Goal: Task Accomplishment & Management: Manage account settings

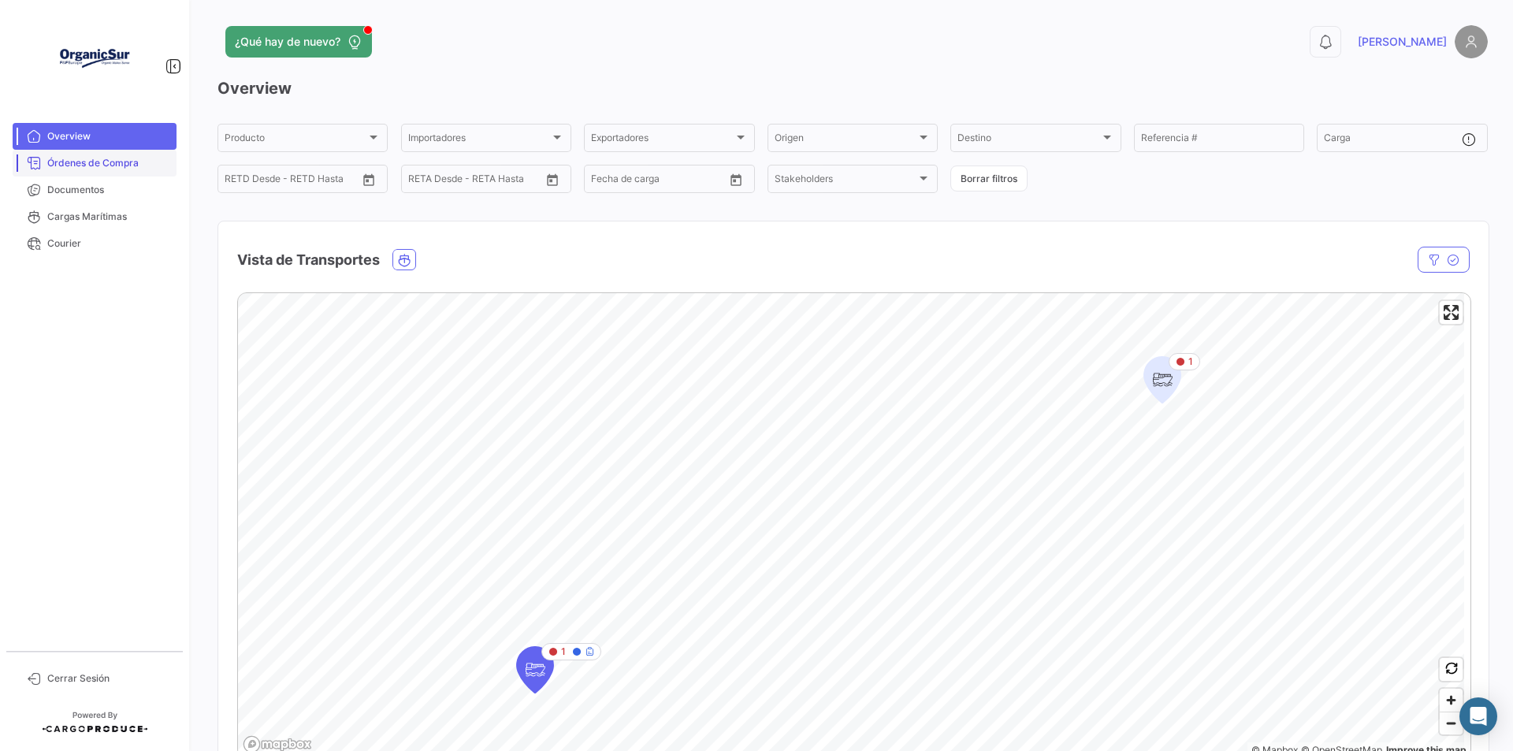
click at [121, 169] on span "Órdenes de Compra" at bounding box center [108, 163] width 123 height 14
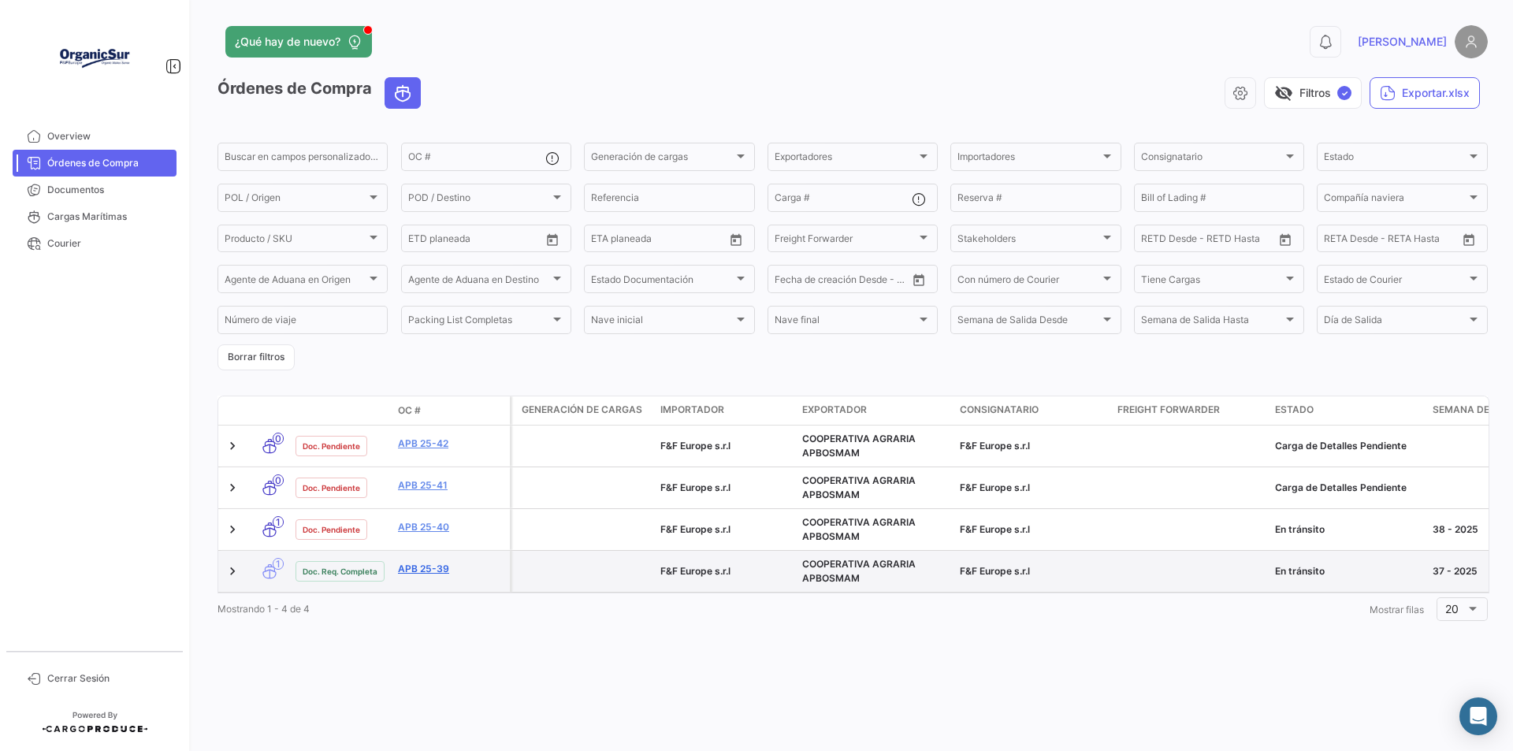
click at [415, 570] on link "APB 25-39" at bounding box center [451, 569] width 106 height 14
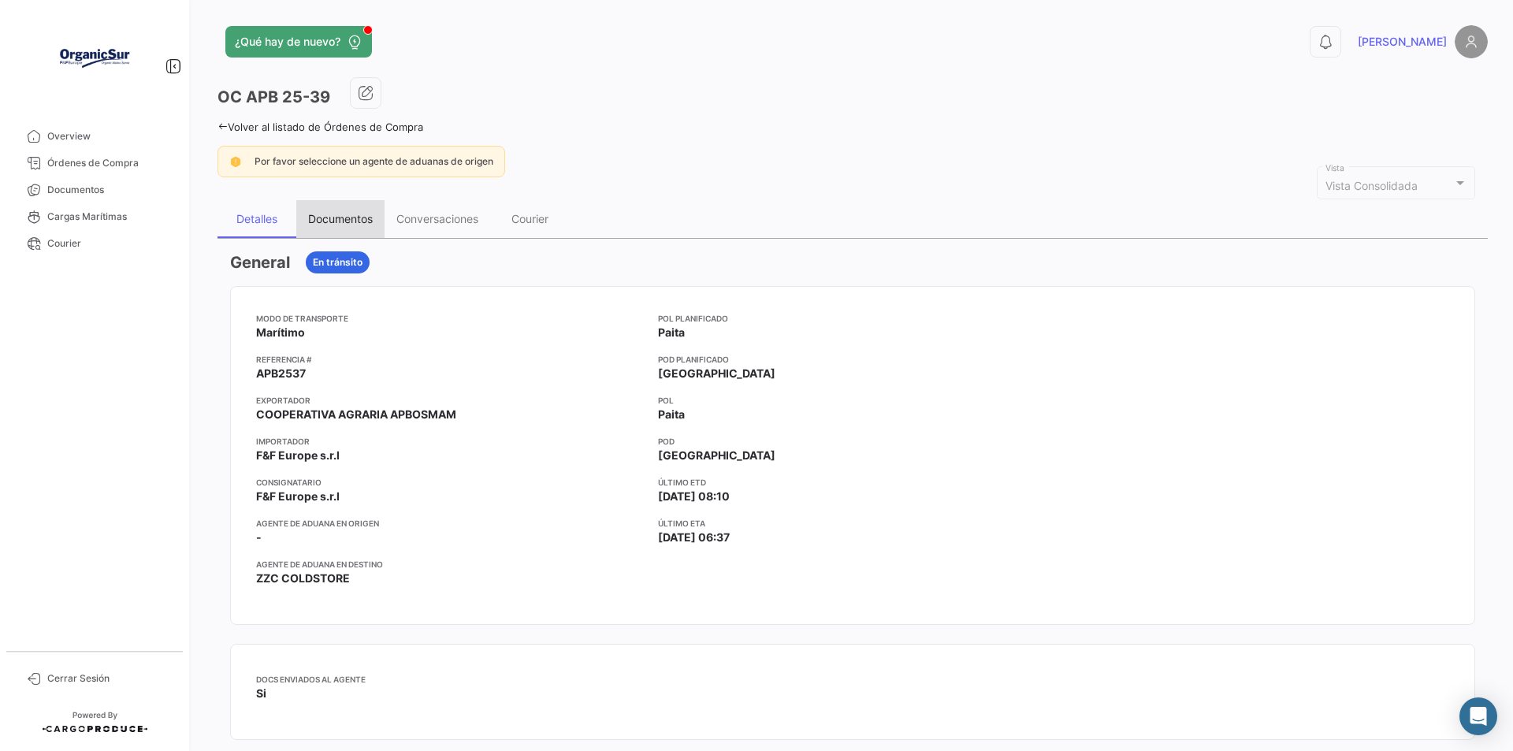
click at [338, 204] on div "Documentos" at bounding box center [340, 219] width 88 height 38
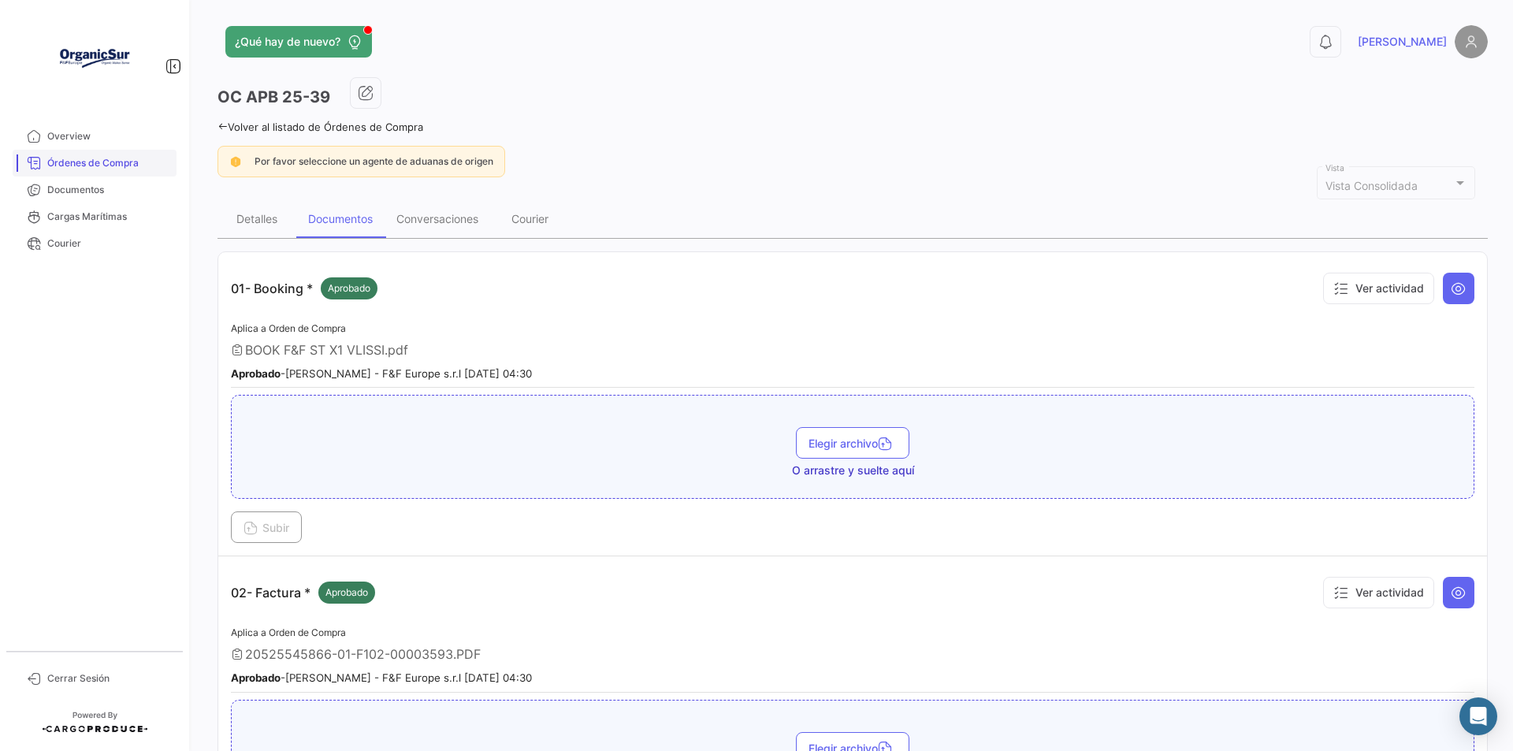
click at [115, 166] on span "Órdenes de Compra" at bounding box center [108, 163] width 123 height 14
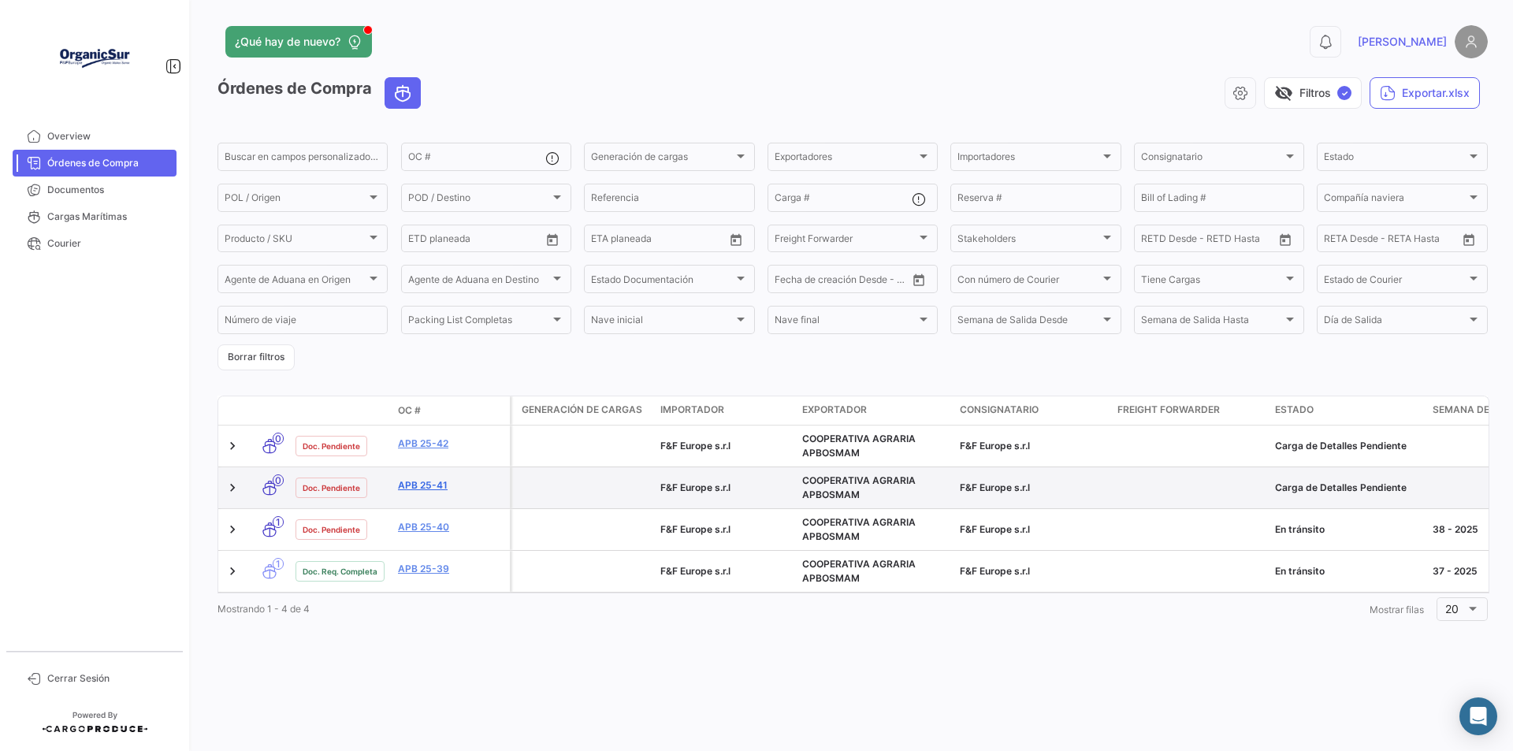
click at [437, 489] on link "APB 25-41" at bounding box center [451, 485] width 106 height 14
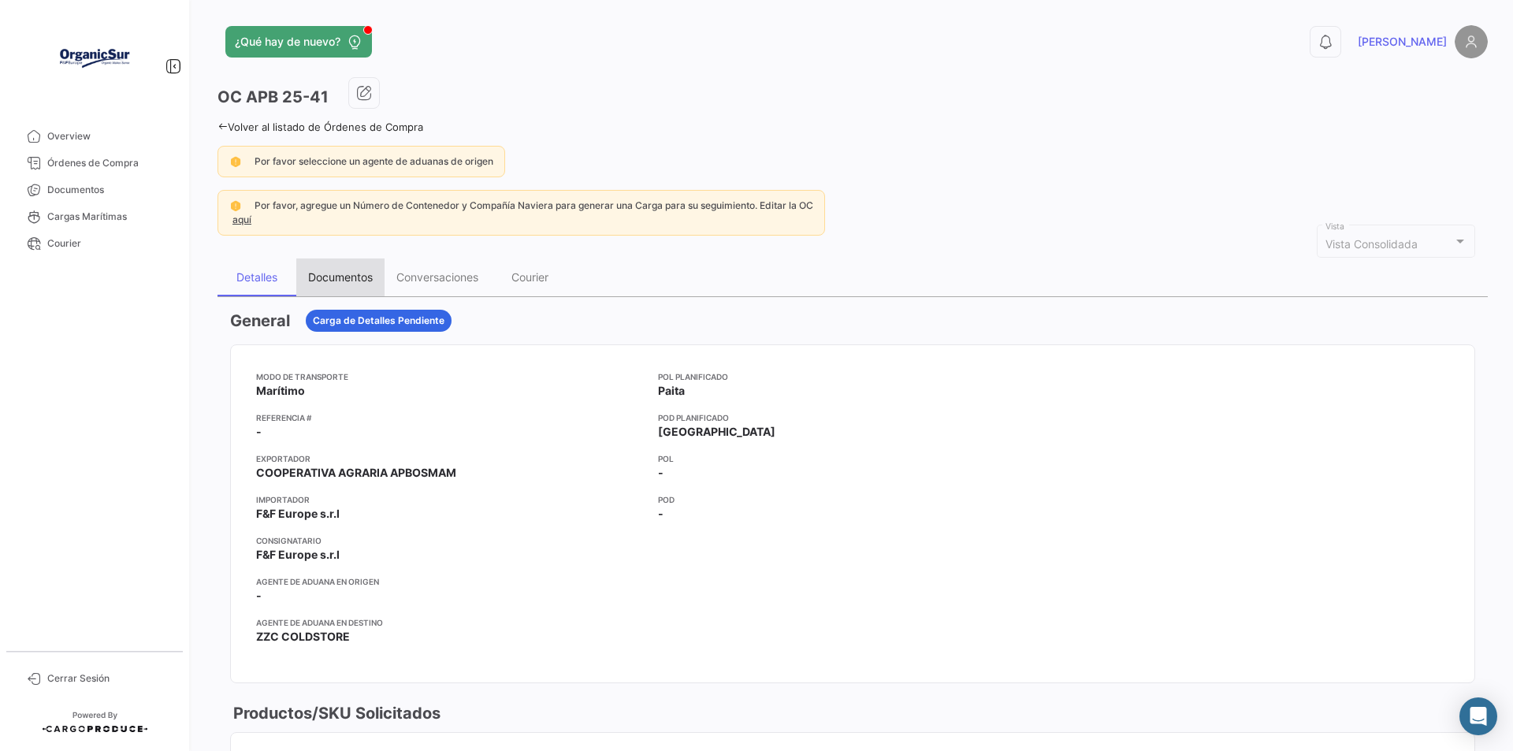
click at [351, 272] on div "Documentos" at bounding box center [340, 276] width 65 height 13
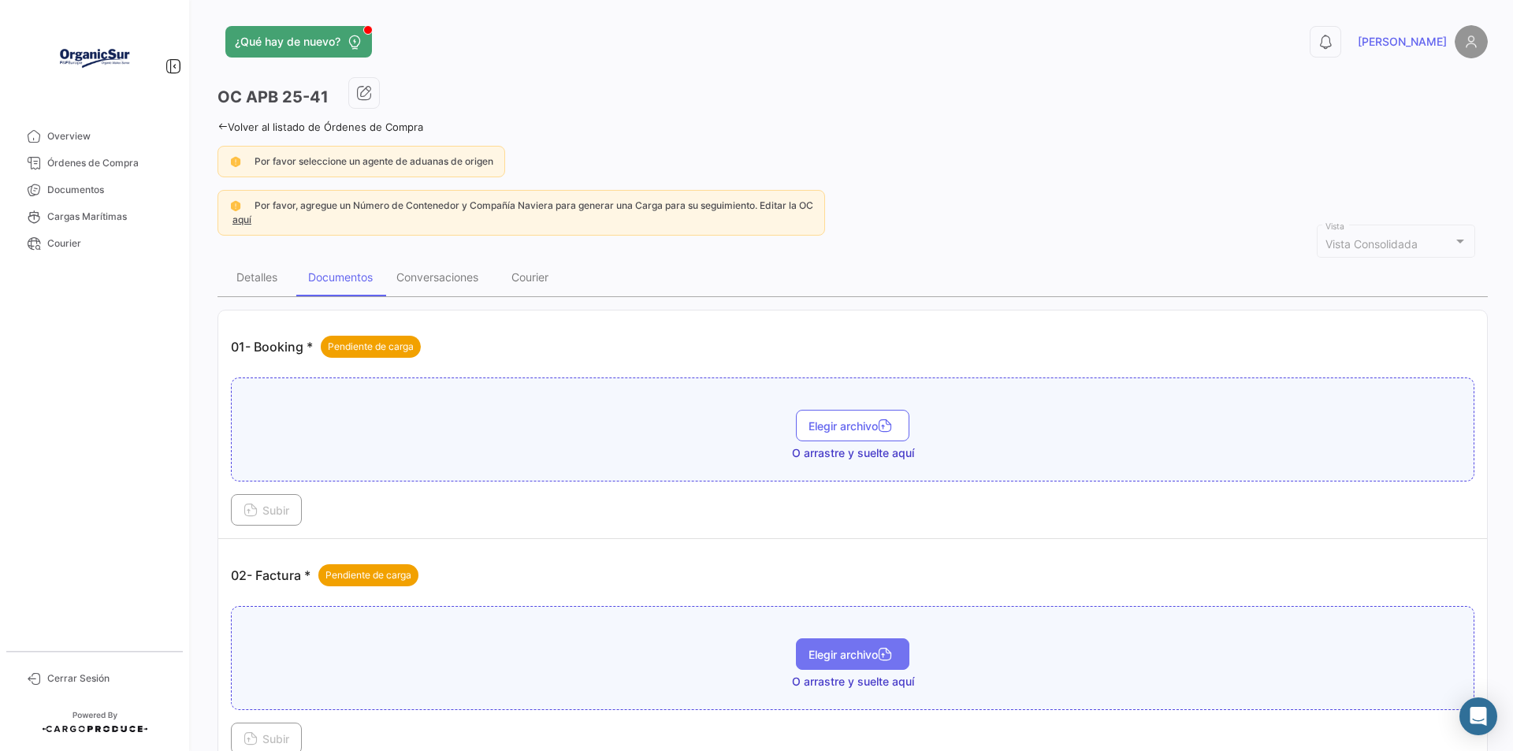
click at [851, 655] on span "Elegir archivo" at bounding box center [852, 654] width 88 height 13
click at [275, 726] on button "Subir" at bounding box center [266, 739] width 71 height 32
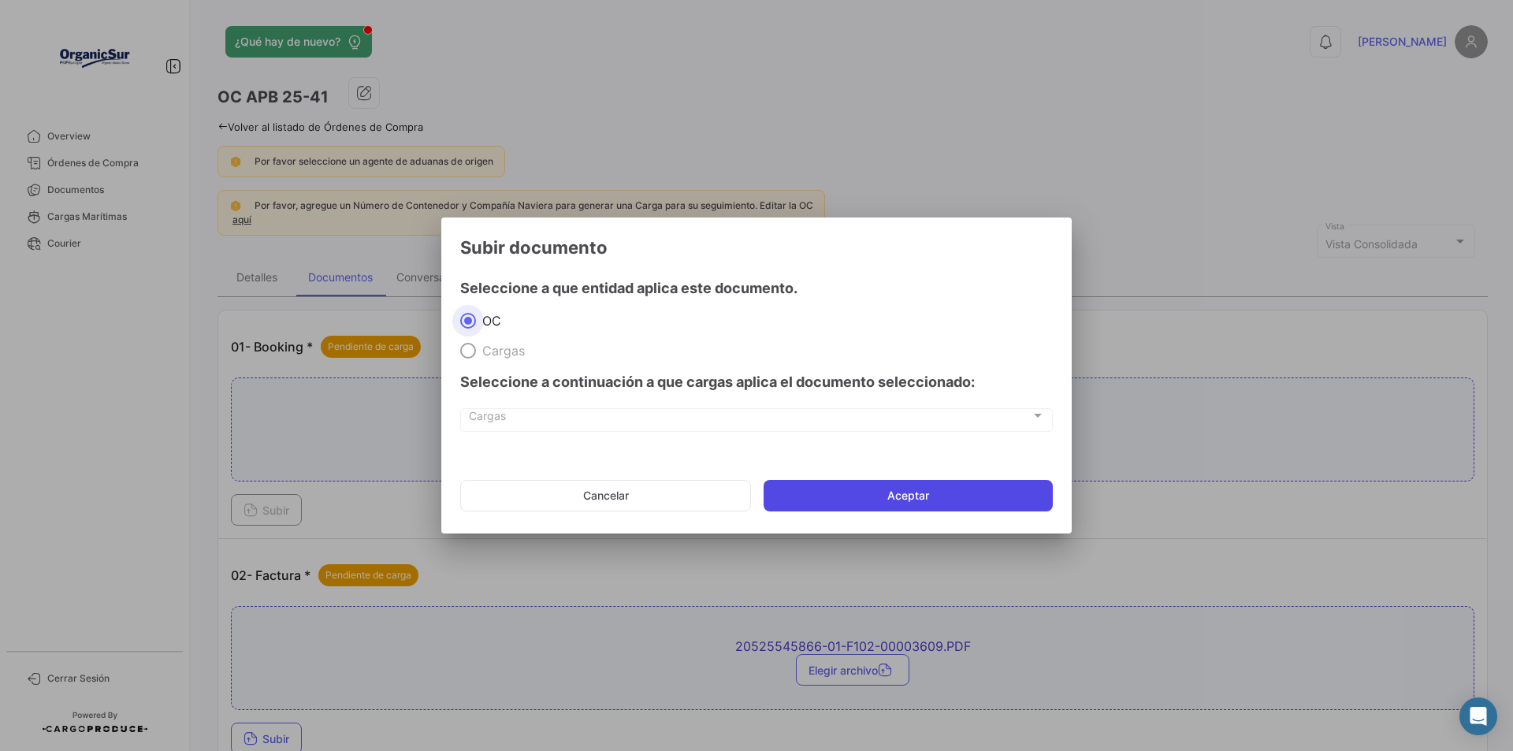
click at [819, 493] on button "Aceptar" at bounding box center [908, 496] width 289 height 32
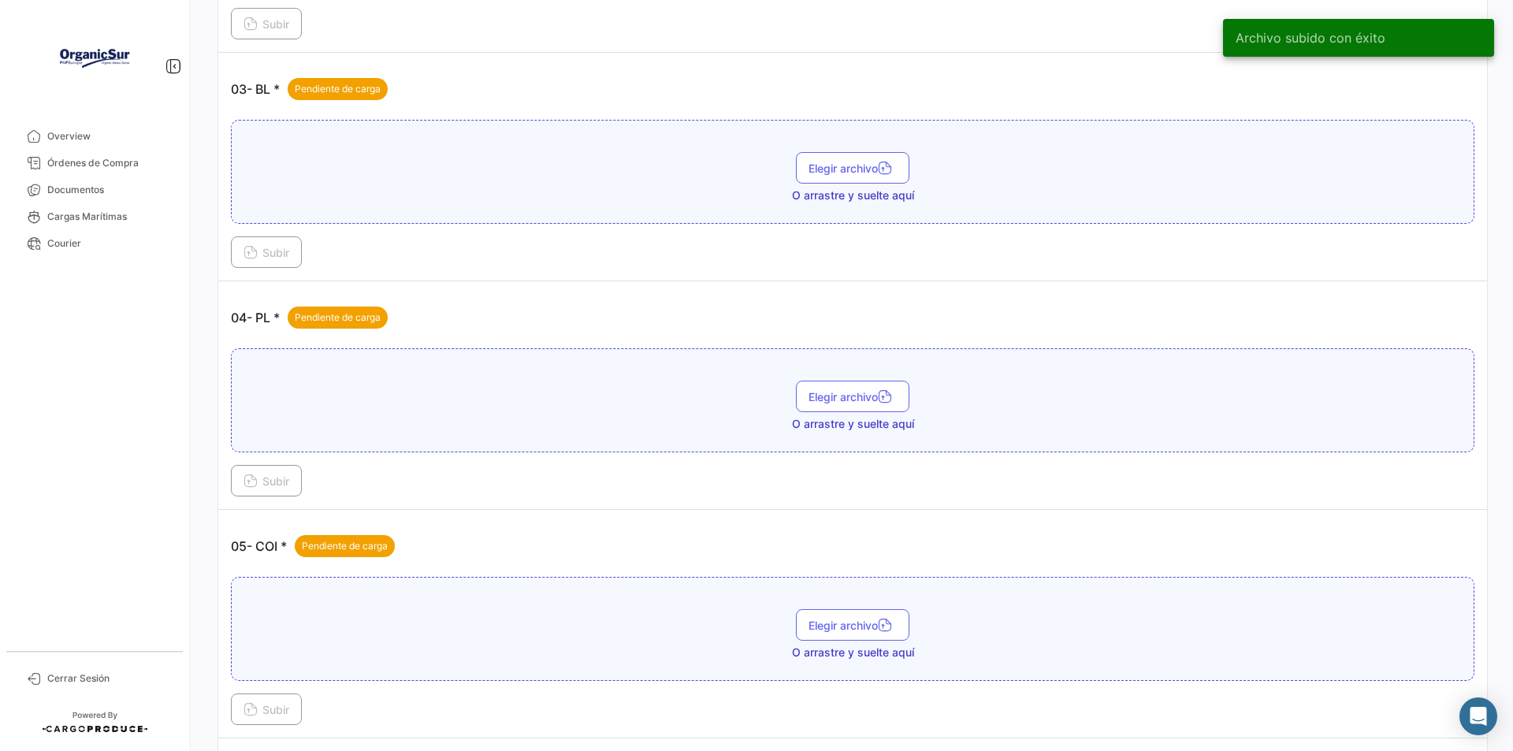
scroll to position [791, 0]
click at [853, 393] on span "Elegir archivo" at bounding box center [852, 395] width 88 height 13
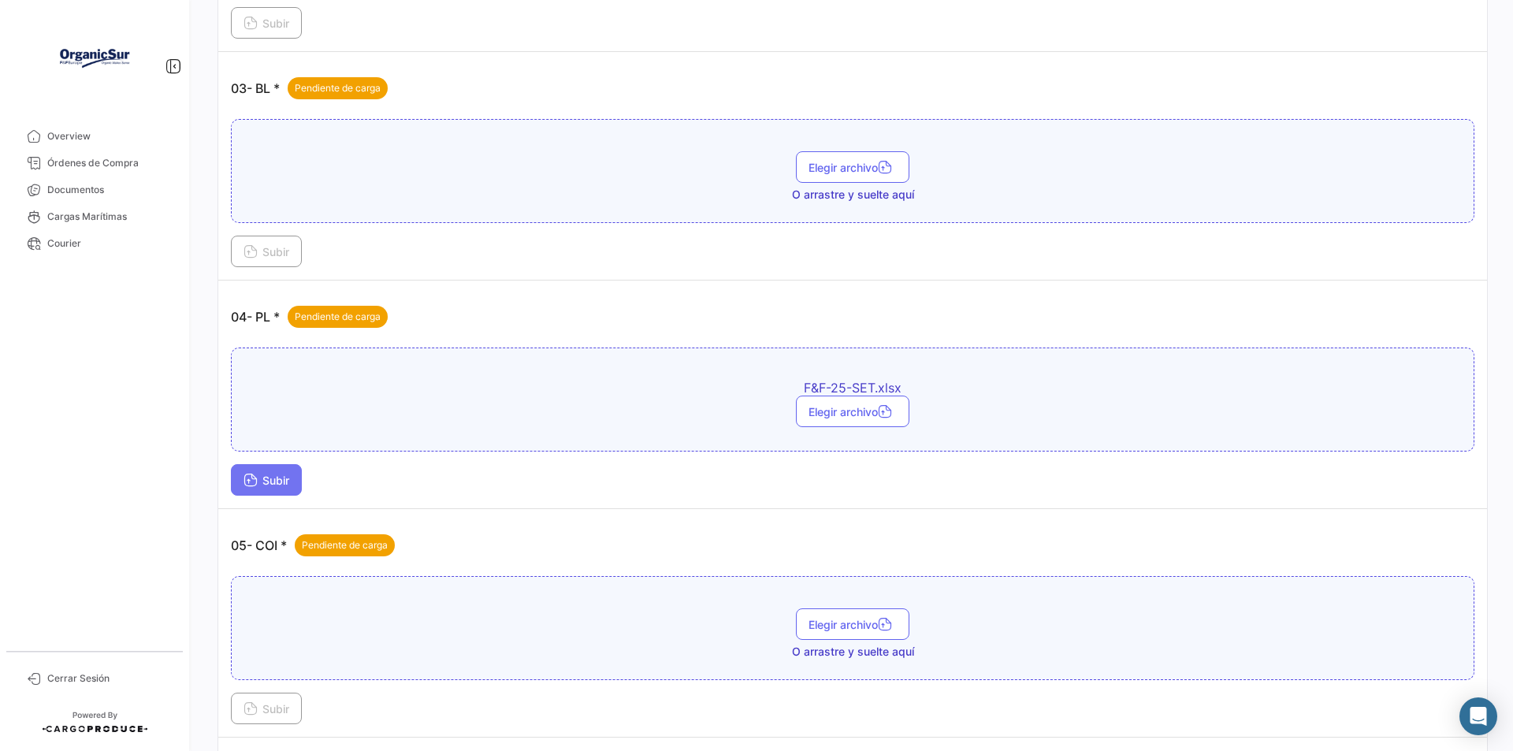
click at [244, 485] on icon at bounding box center [250, 481] width 14 height 14
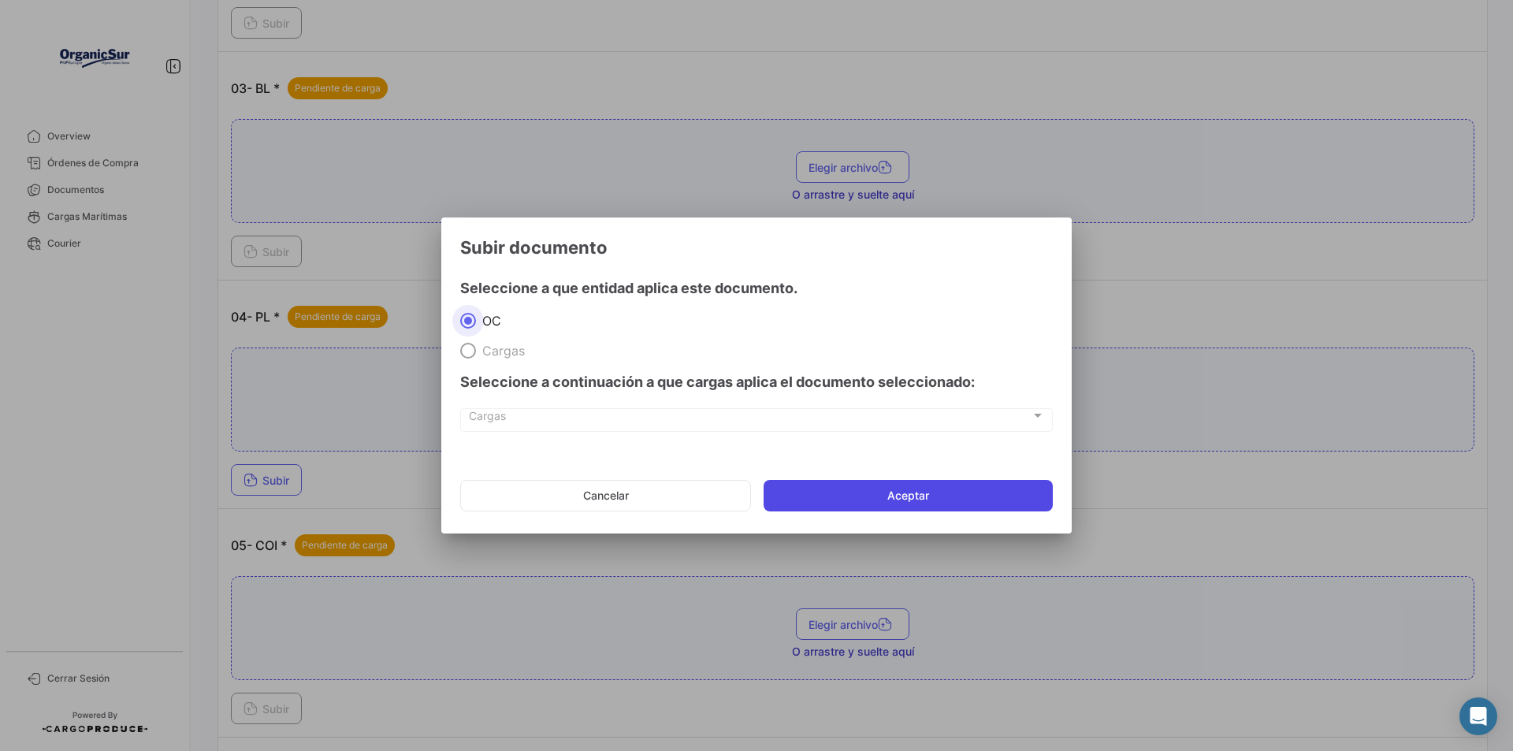
click at [827, 485] on button "Aceptar" at bounding box center [908, 496] width 289 height 32
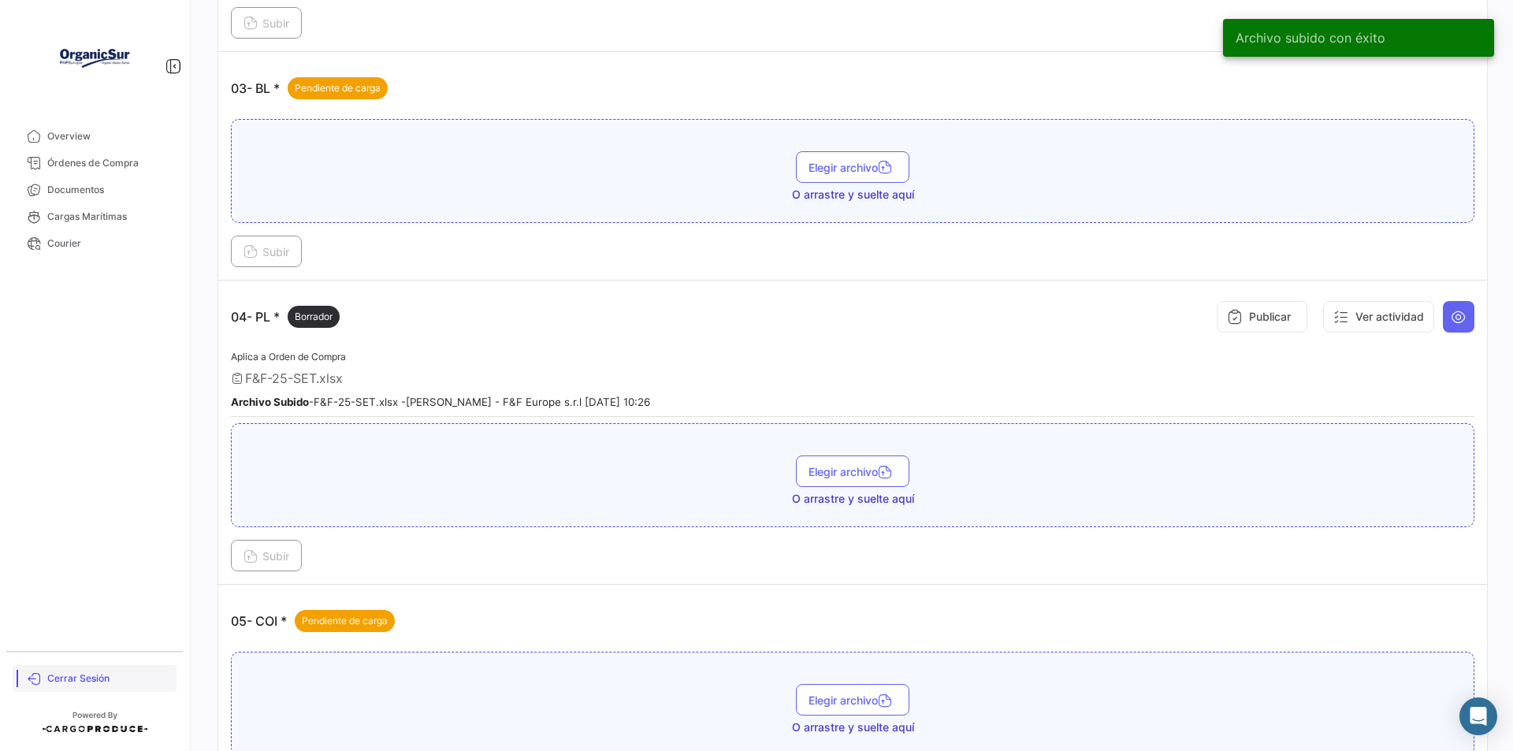
click at [87, 686] on link "Cerrar Sesión" at bounding box center [95, 678] width 164 height 27
